Goal: Task Accomplishment & Management: Manage account settings

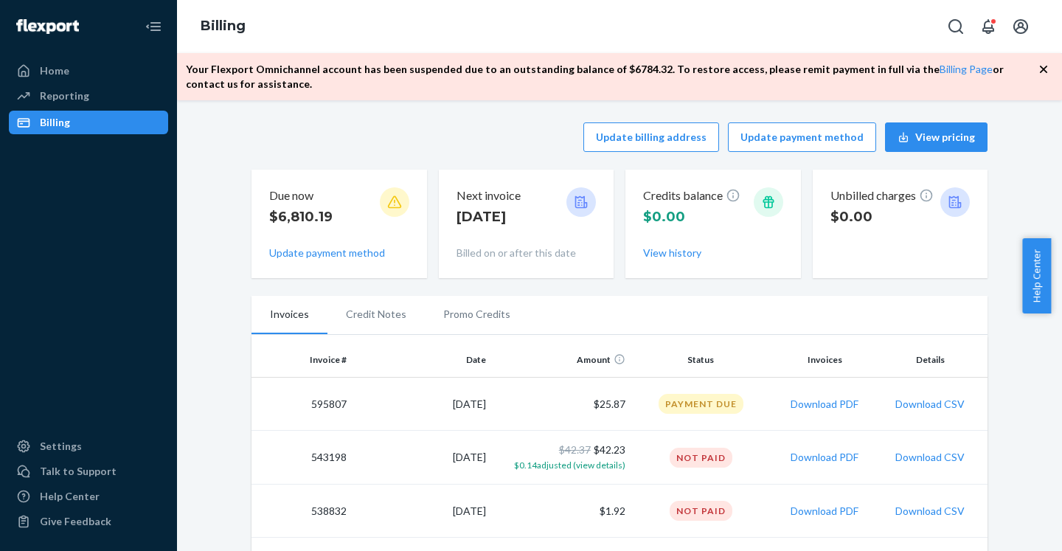
click at [389, 204] on icon at bounding box center [394, 202] width 15 height 15
click at [345, 255] on button "Update payment method" at bounding box center [327, 253] width 116 height 15
click at [344, 252] on button "Update payment method" at bounding box center [327, 253] width 116 height 15
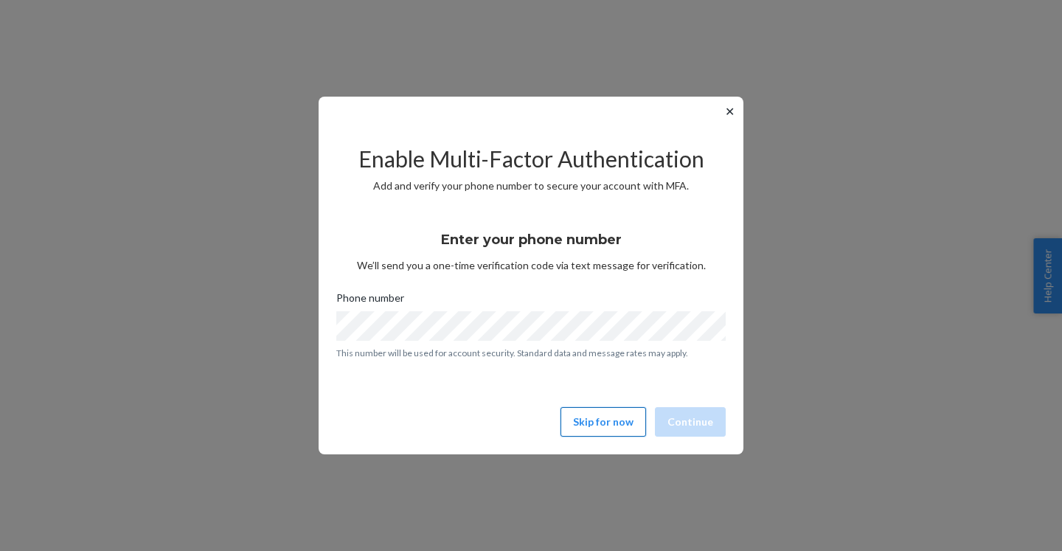
click at [600, 418] on button "Skip for now" at bounding box center [604, 422] width 86 height 30
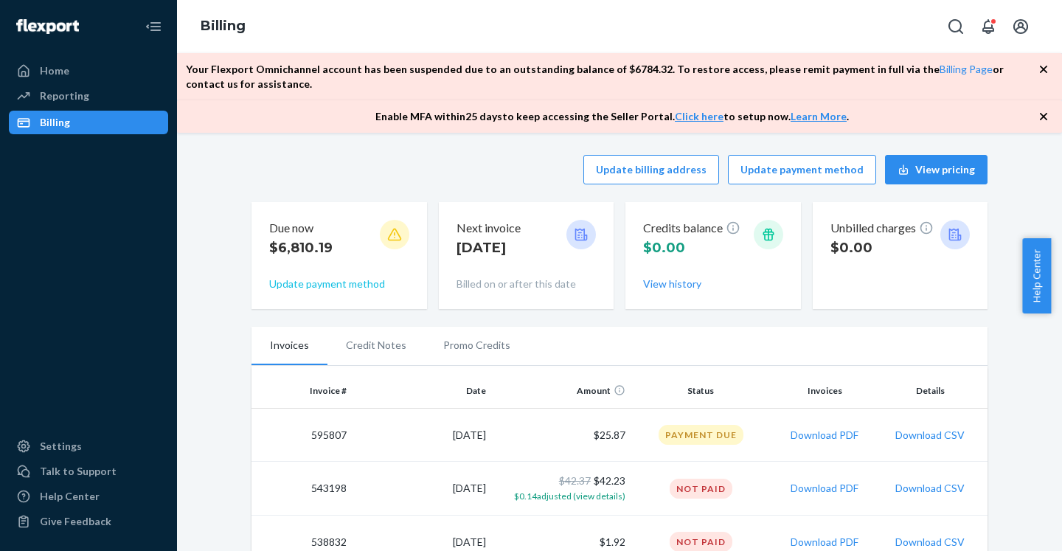
click at [365, 285] on button "Update payment method" at bounding box center [327, 284] width 116 height 15
click at [842, 164] on button "Update payment method" at bounding box center [802, 170] width 148 height 30
click at [1042, 120] on icon "button" at bounding box center [1043, 116] width 7 height 7
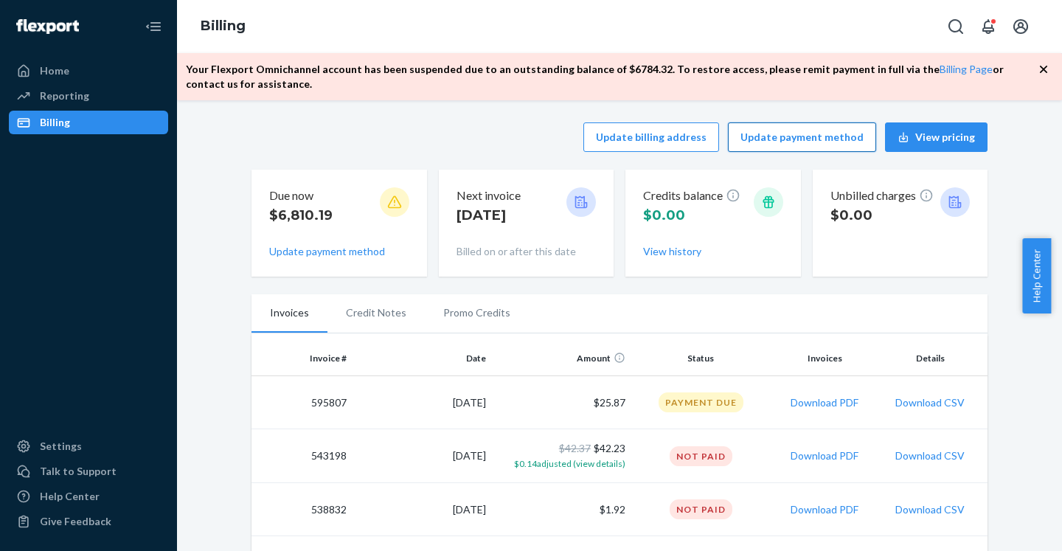
click at [803, 142] on button "Update payment method" at bounding box center [802, 137] width 148 height 30
click at [800, 136] on button "Update payment method" at bounding box center [802, 137] width 148 height 30
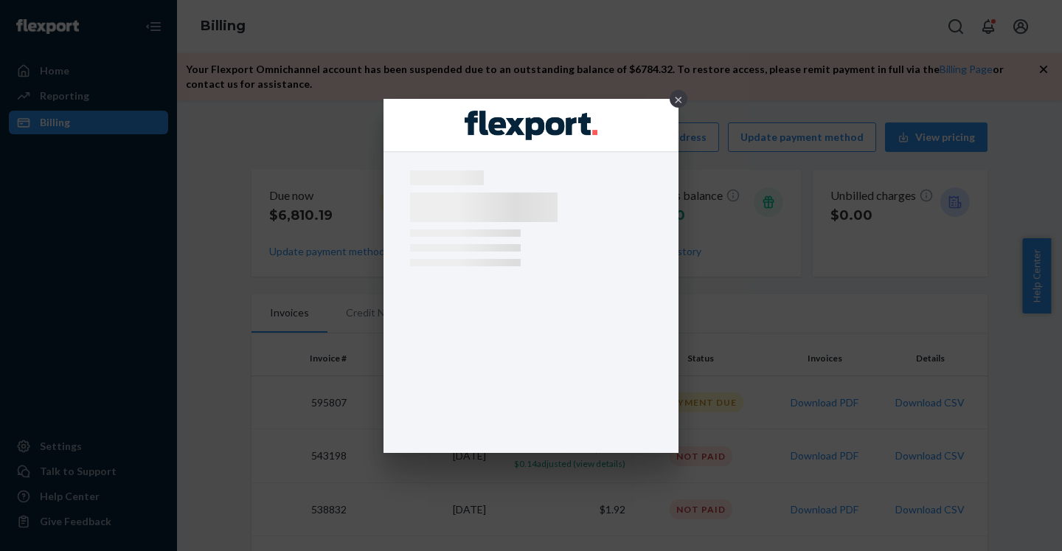
click at [1046, 66] on div "×" at bounding box center [531, 275] width 1062 height 551
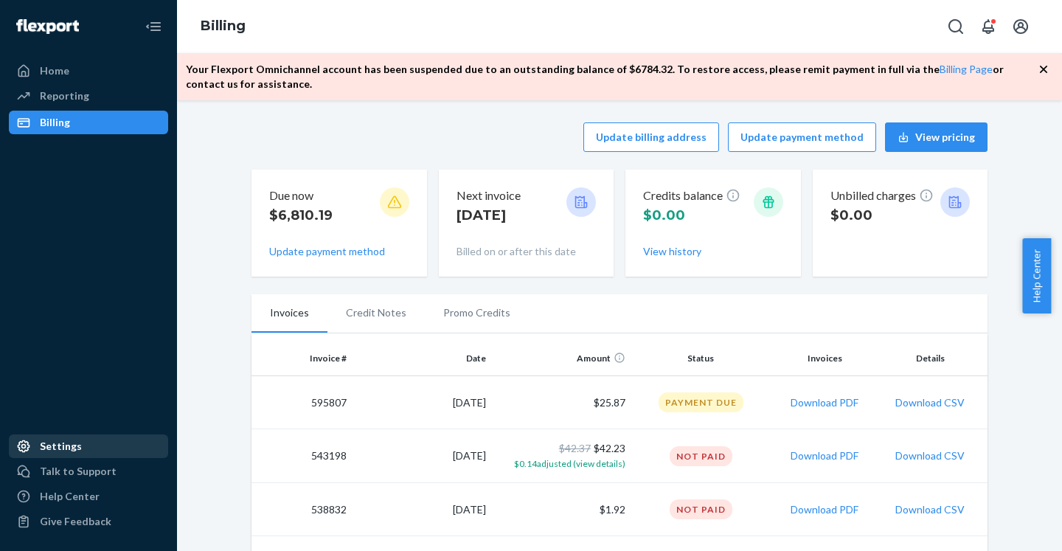
click at [65, 454] on div "Settings" at bounding box center [88, 446] width 156 height 21
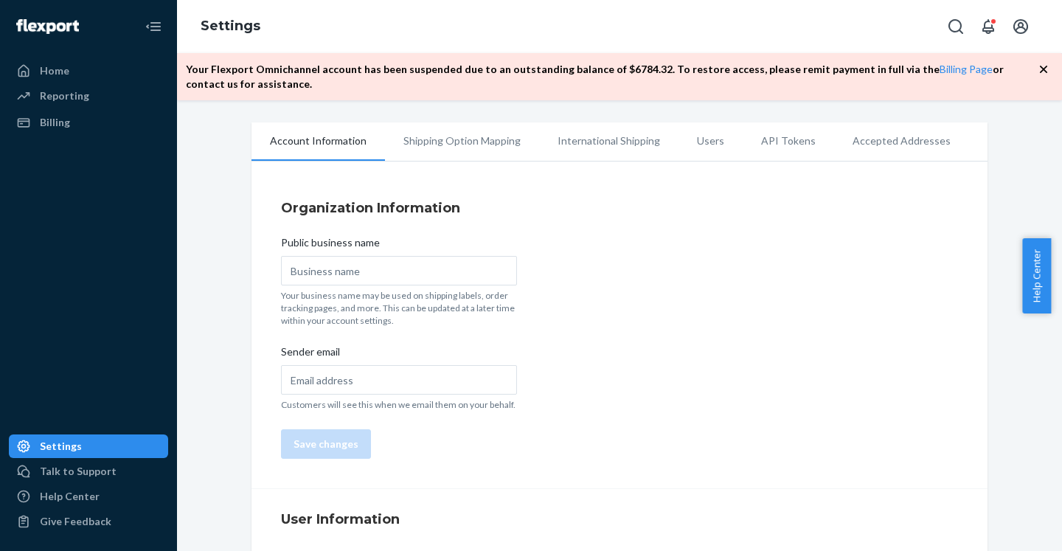
type input "America & Beyond"
click at [496, 138] on li "Shipping Option Mapping" at bounding box center [462, 140] width 154 height 37
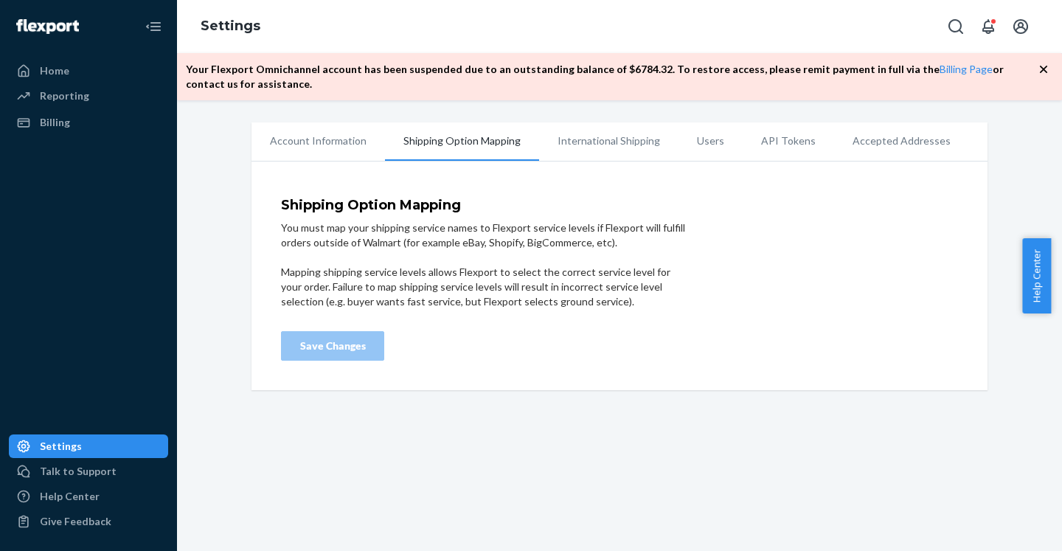
click at [599, 141] on li "International Shipping" at bounding box center [608, 140] width 139 height 37
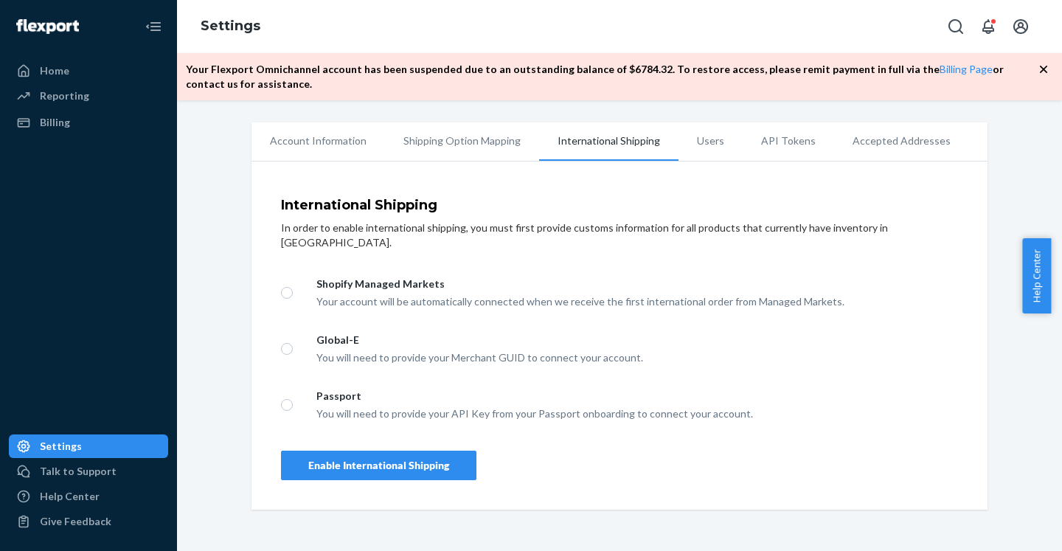
click at [696, 139] on li "Users" at bounding box center [711, 140] width 64 height 37
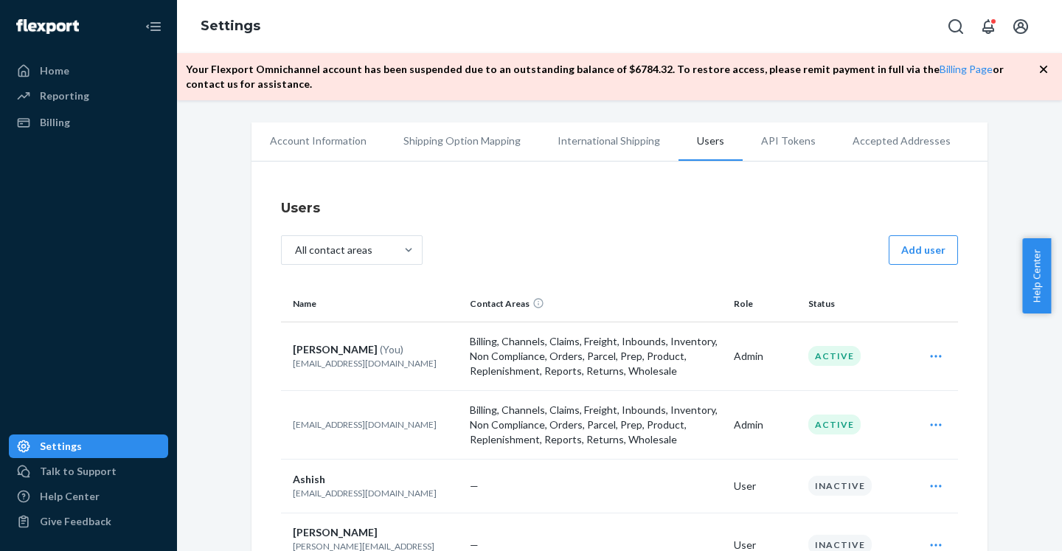
click at [769, 144] on li "API Tokens" at bounding box center [788, 140] width 91 height 37
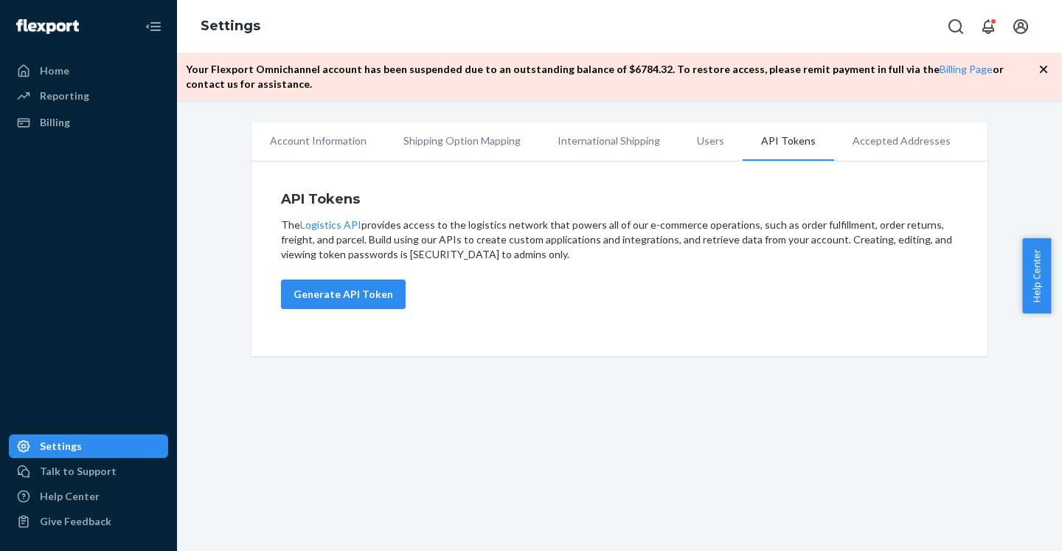
click at [842, 141] on li "Accepted Addresses" at bounding box center [901, 140] width 135 height 37
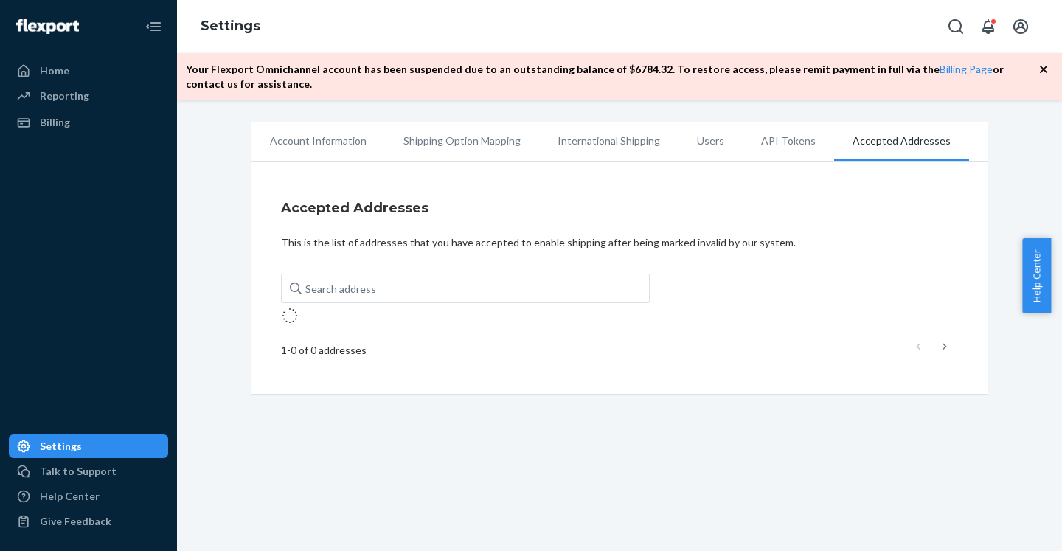
click at [300, 148] on li "Account Information" at bounding box center [319, 140] width 134 height 37
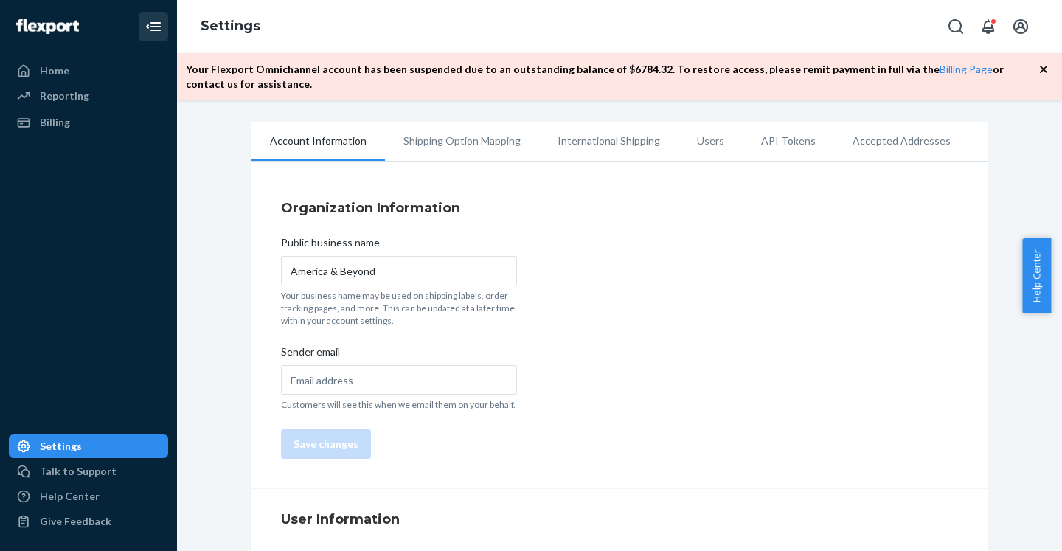
click at [156, 25] on icon "Close Navigation" at bounding box center [154, 27] width 18 height 18
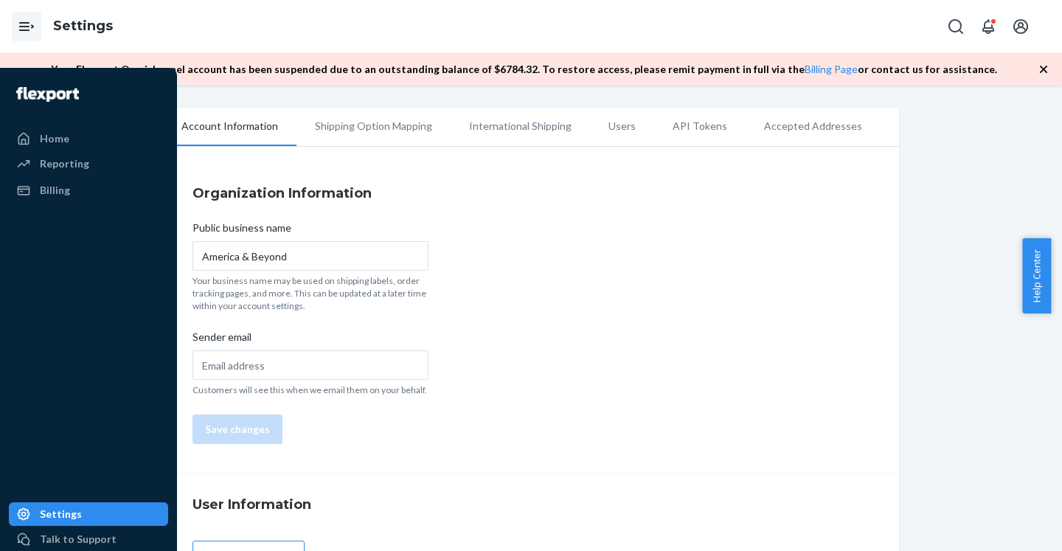
click at [27, 25] on icon "Open Navigation" at bounding box center [27, 27] width 18 height 18
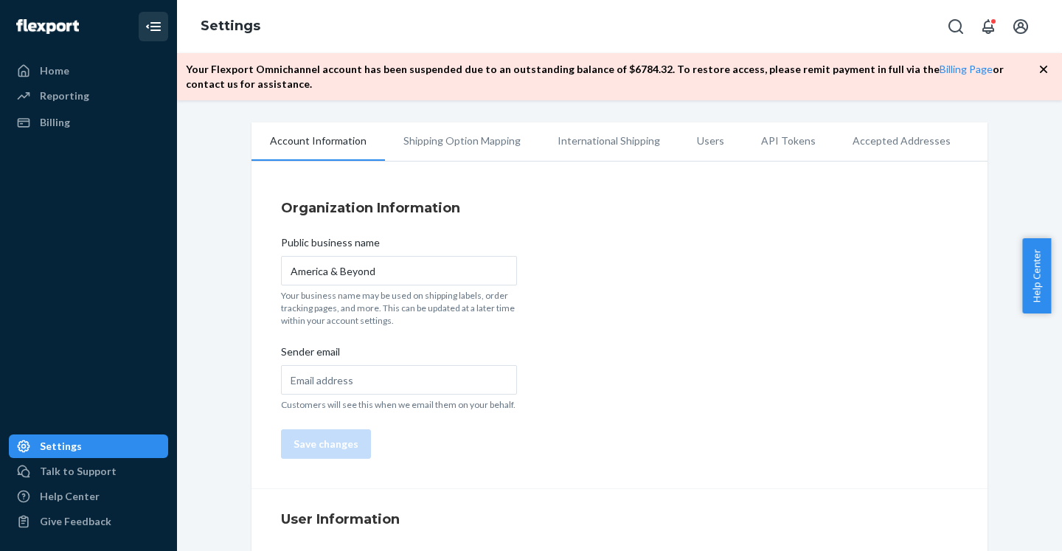
click at [1047, 67] on icon "button" at bounding box center [1043, 69] width 7 height 7
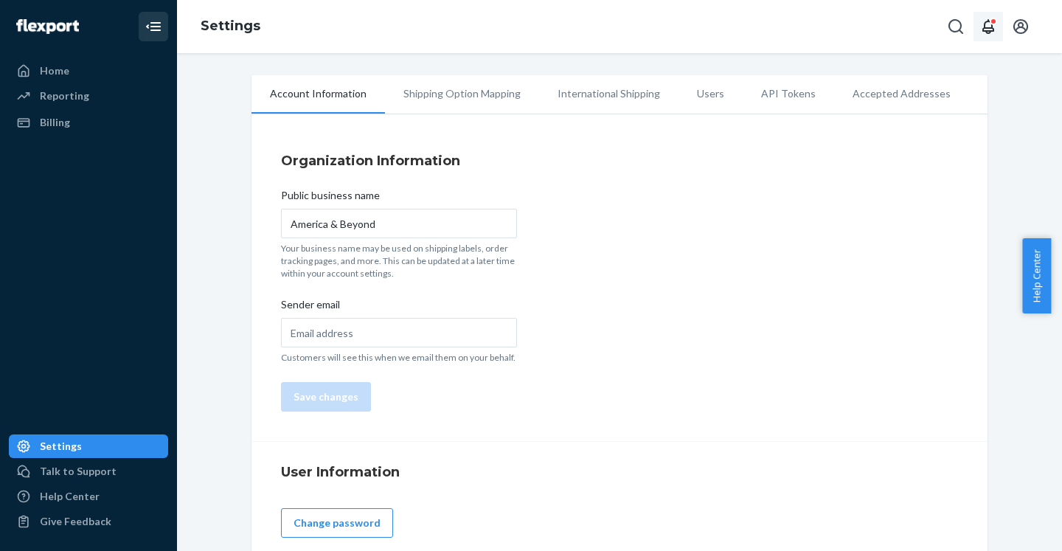
click at [985, 29] on icon "Open notifications" at bounding box center [989, 26] width 12 height 15
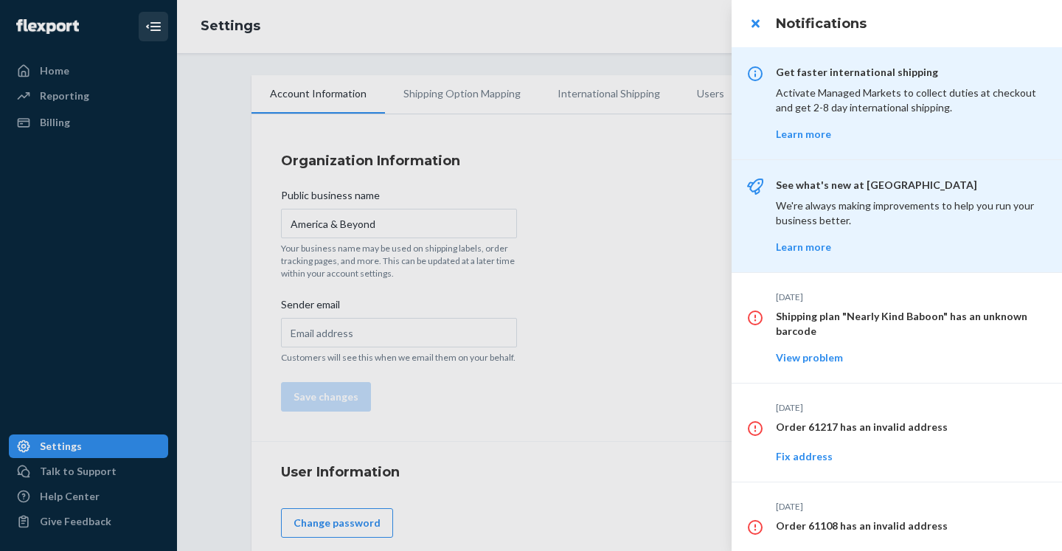
click at [637, 241] on div at bounding box center [531, 275] width 1062 height 551
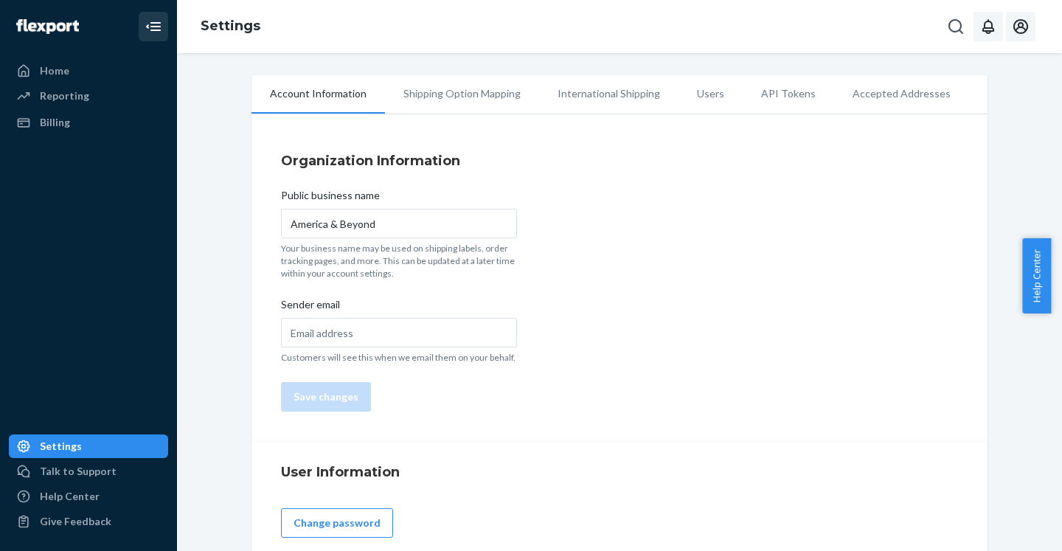
click at [1017, 28] on icon "Open account menu" at bounding box center [1021, 26] width 15 height 15
click at [706, 204] on div "Organization Information Public business name America & Beyond Your business na…" at bounding box center [620, 282] width 736 height 320
click at [1028, 27] on icon "Open account menu" at bounding box center [1021, 27] width 18 height 18
click at [931, 118] on div "Settings" at bounding box center [988, 131] width 114 height 27
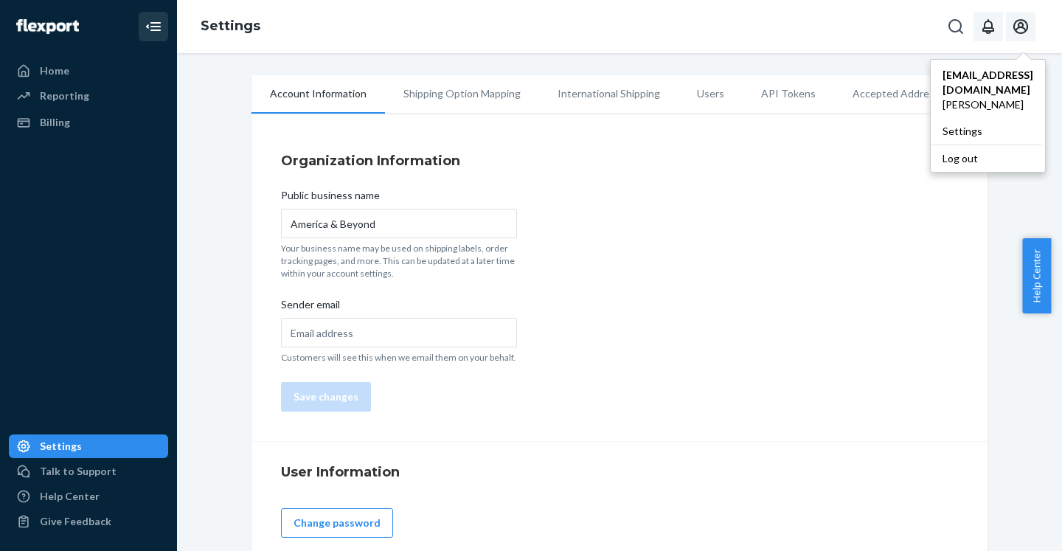
click at [764, 300] on div "Organization Information Public business name America & Beyond Your business na…" at bounding box center [620, 282] width 736 height 320
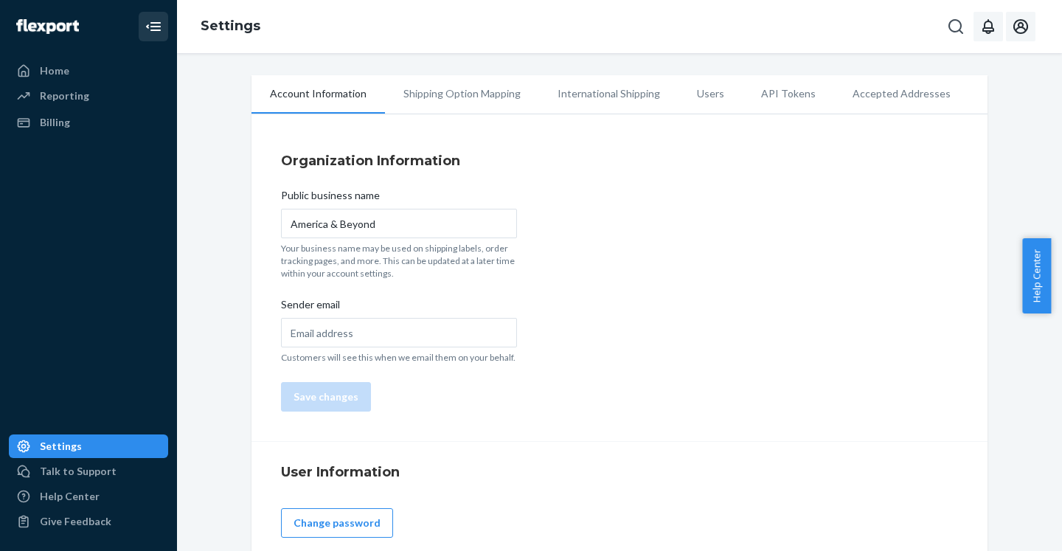
scroll to position [125, 0]
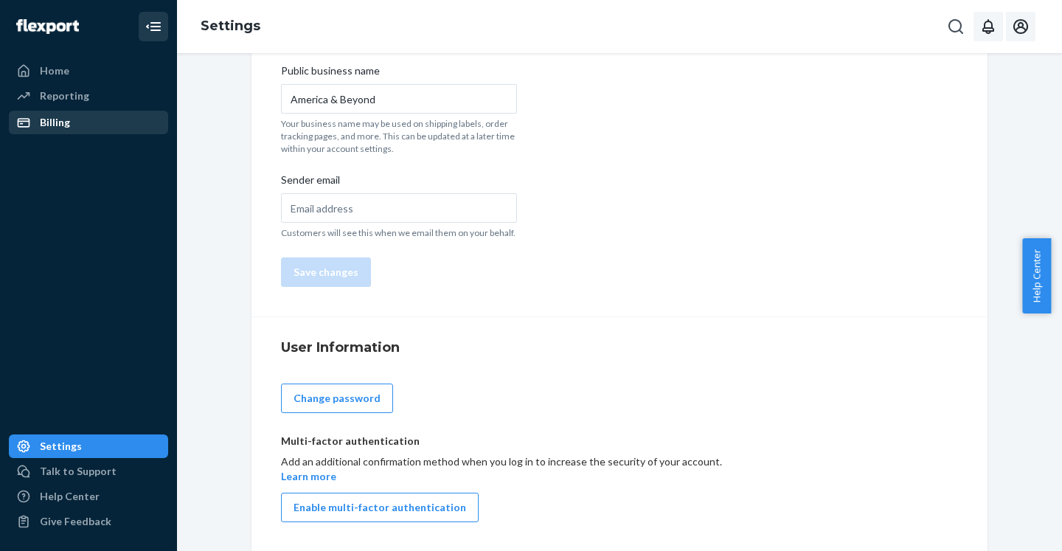
click at [54, 111] on link "Billing" at bounding box center [88, 123] width 159 height 24
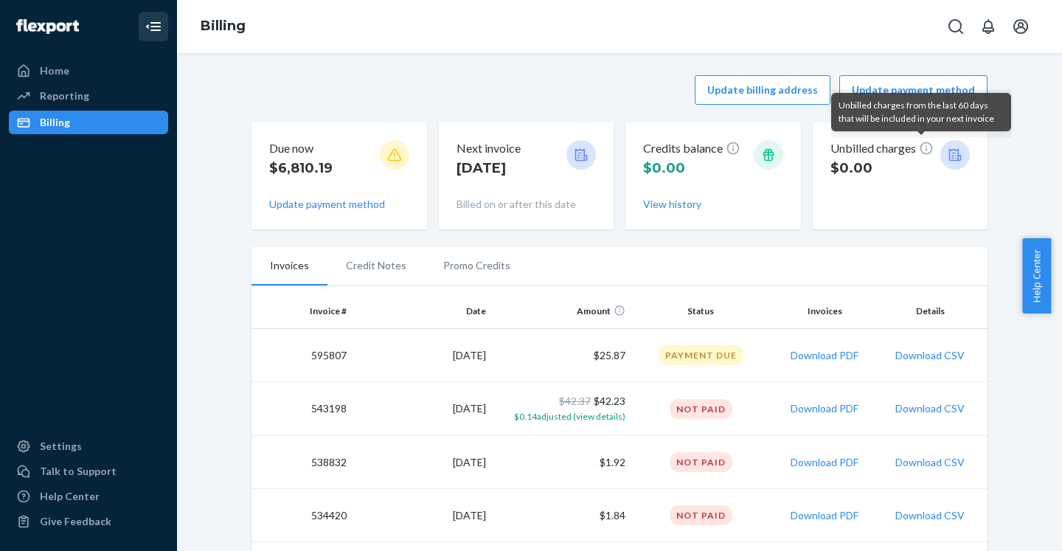
click at [387, 153] on icon at bounding box center [393, 155] width 13 height 13
click at [387, 157] on icon at bounding box center [394, 155] width 15 height 15
click at [322, 206] on button "Update payment method" at bounding box center [327, 204] width 116 height 15
